Goal: Ask a question

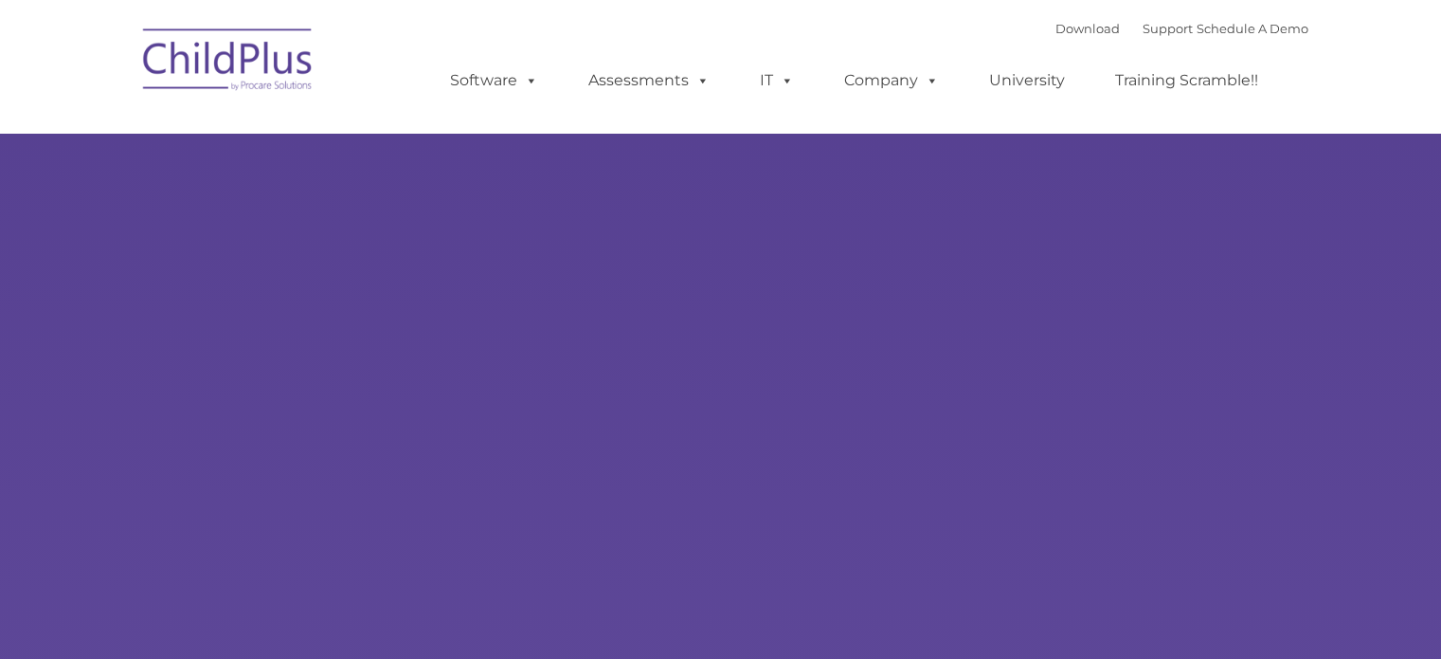
type input ""
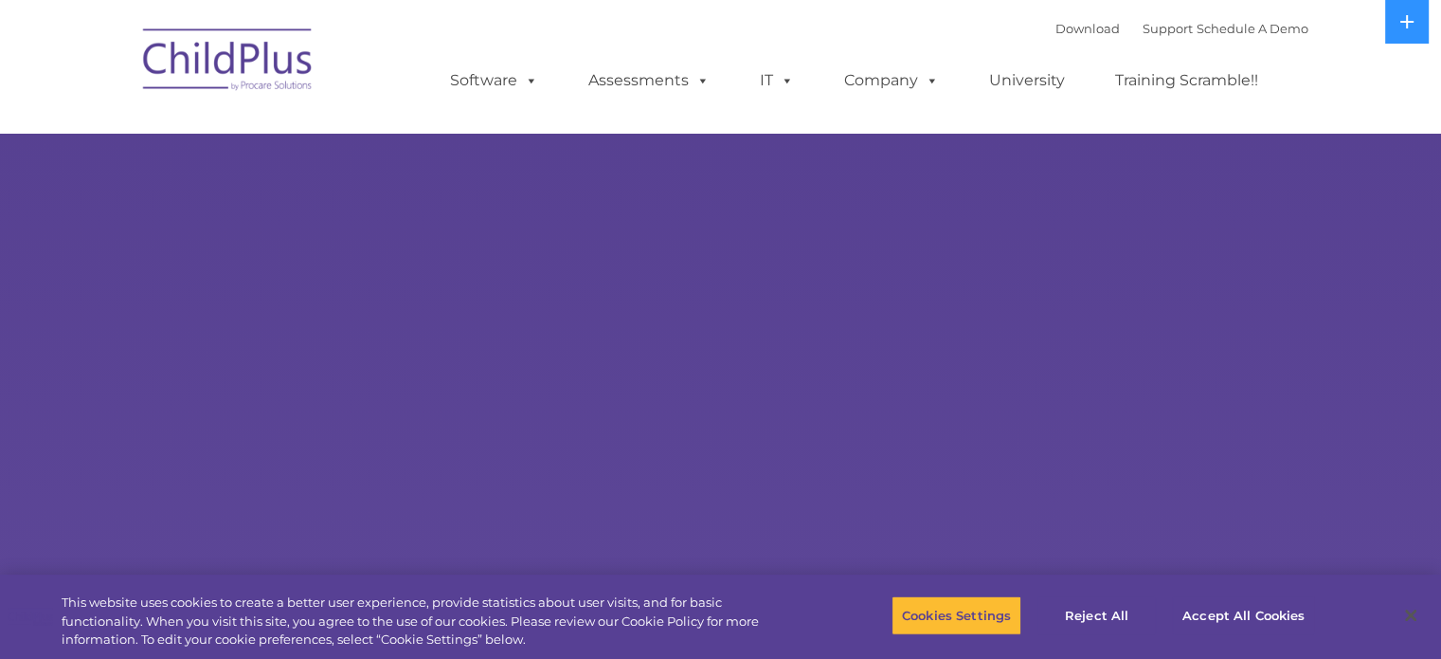
select select "MEDIUM"
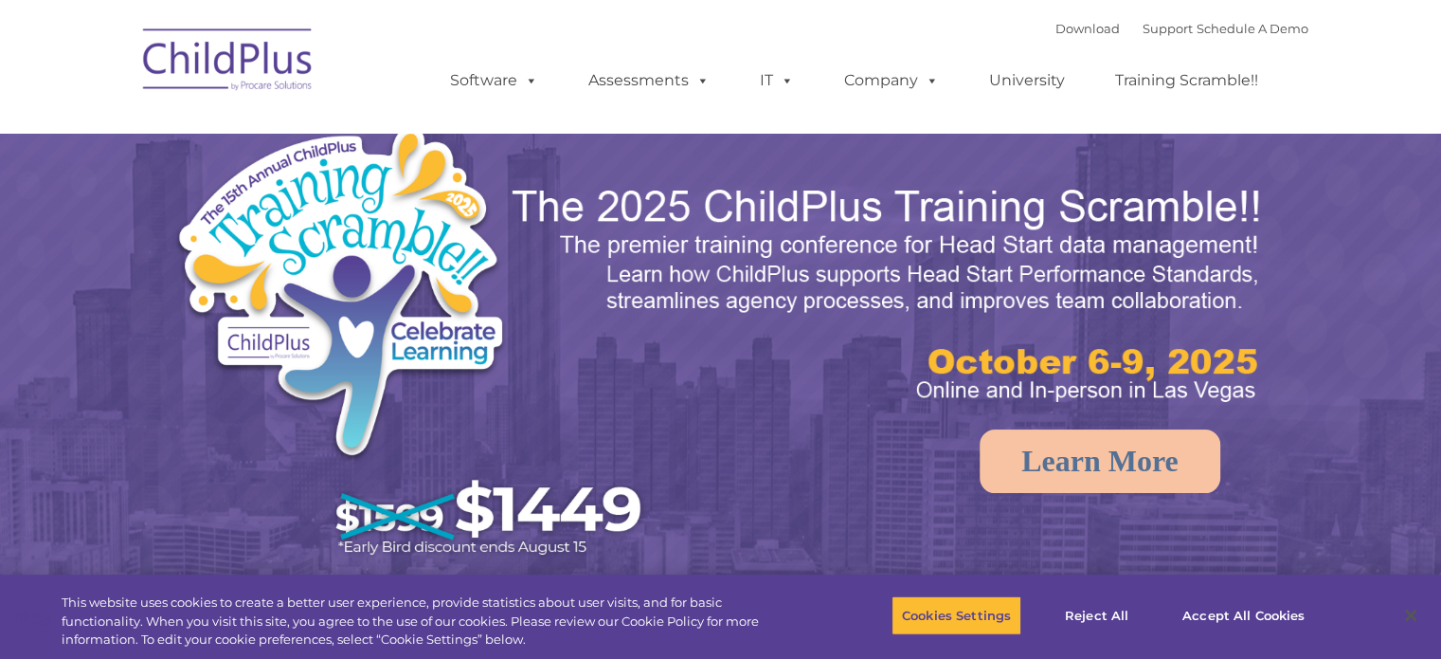
select select "MEDIUM"
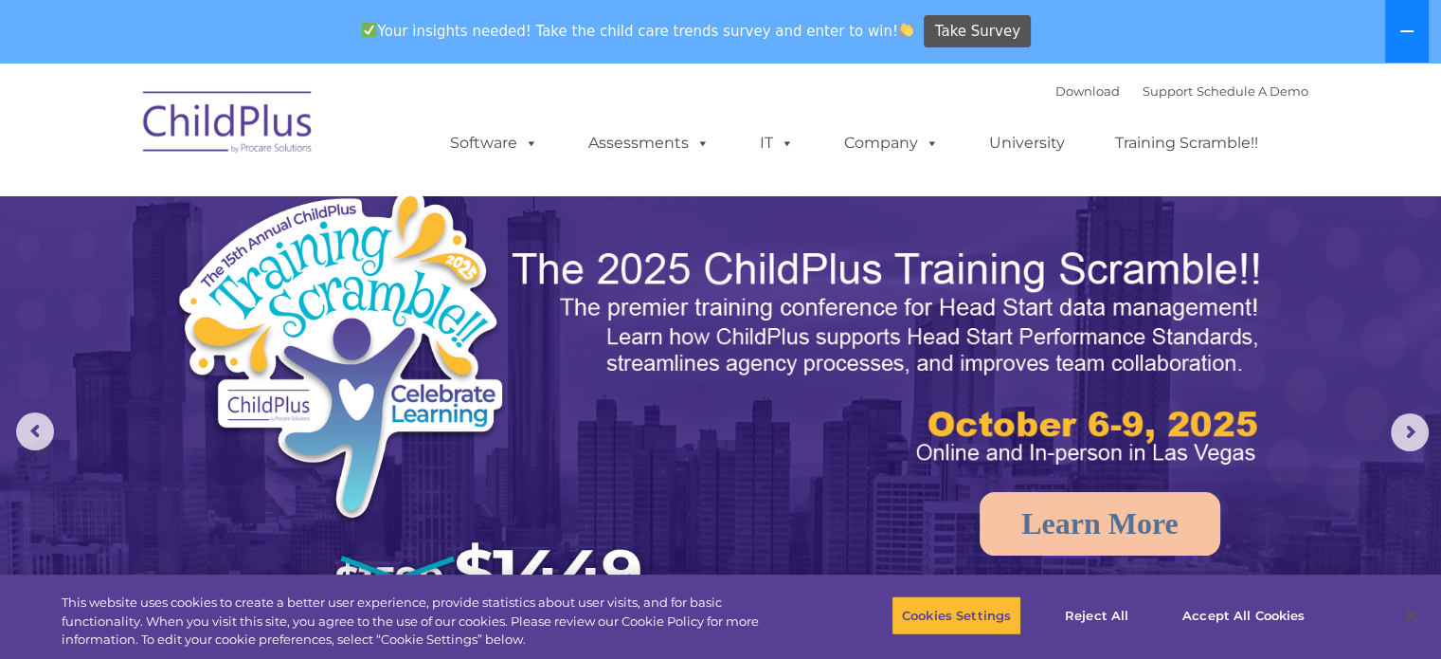
click at [1401, 28] on icon at bounding box center [1406, 31] width 15 height 15
